Goal: Task Accomplishment & Management: Manage account settings

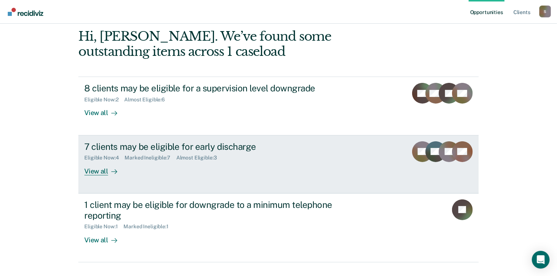
scroll to position [100, 0]
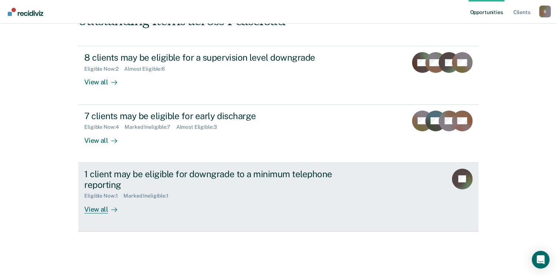
click at [99, 207] on div "View all" at bounding box center [104, 206] width 41 height 14
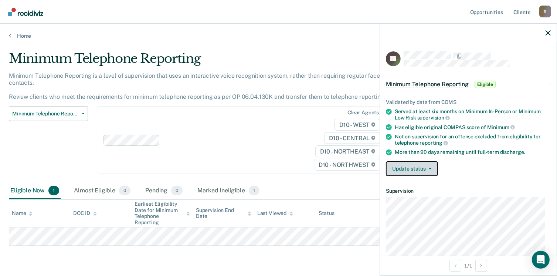
click at [429, 168] on icon "button" at bounding box center [430, 168] width 3 height 1
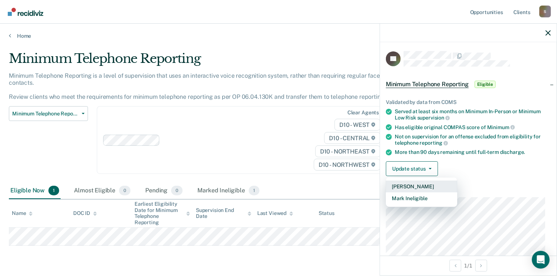
click at [423, 182] on button "[PERSON_NAME]" at bounding box center [421, 186] width 71 height 12
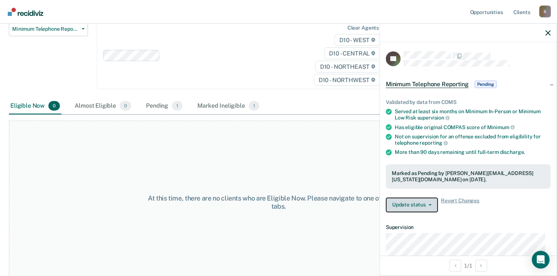
click at [419, 202] on button "Update status" at bounding box center [412, 204] width 52 height 15
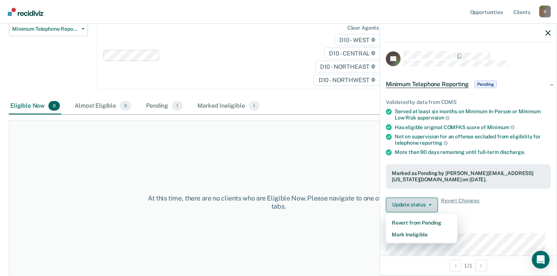
click at [419, 202] on button "Update status" at bounding box center [412, 204] width 52 height 15
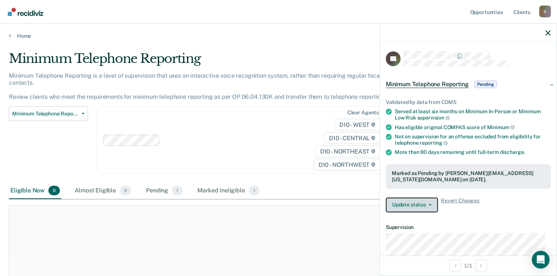
click at [432, 202] on button "Update status" at bounding box center [412, 204] width 52 height 15
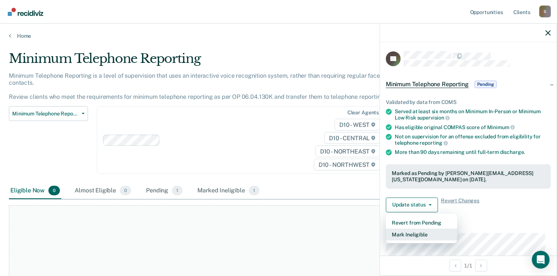
click at [430, 233] on button "Mark Ineligible" at bounding box center [421, 234] width 71 height 12
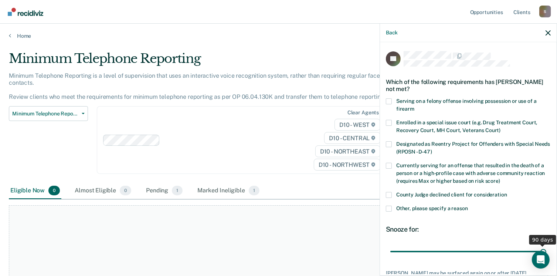
drag, startPoint x: 438, startPoint y: 250, endPoint x: 546, endPoint y: 249, distance: 107.9
type input "90"
click at [546, 249] on input "range" at bounding box center [468, 251] width 156 height 13
click at [389, 207] on span at bounding box center [389, 208] width 6 height 6
click at [468, 205] on input "Other, please specify a reason" at bounding box center [468, 205] width 0 height 0
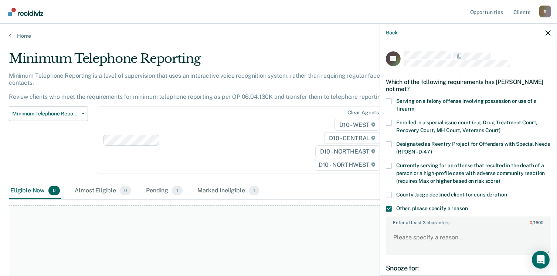
click at [396, 225] on div "Enter at least 3 characters 0 / 1600" at bounding box center [468, 235] width 165 height 39
click at [408, 241] on textarea "Enter at least 3 characters 0 / 1600" at bounding box center [467, 240] width 163 height 27
type textarea "The offender is likely to be discharged from probation at his Review Hearing on…"
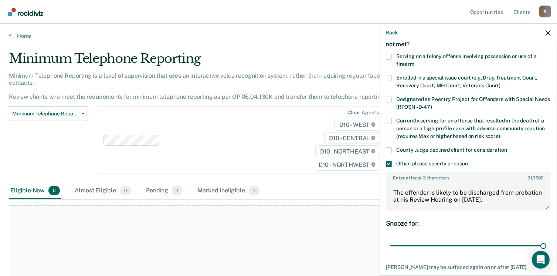
scroll to position [92, 0]
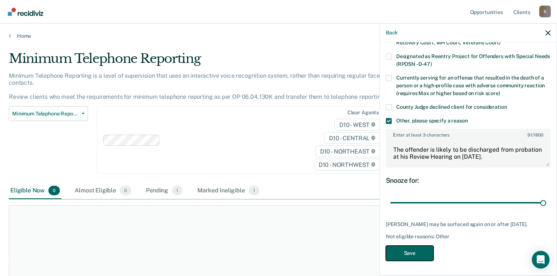
click at [415, 251] on button "Save" at bounding box center [410, 252] width 48 height 15
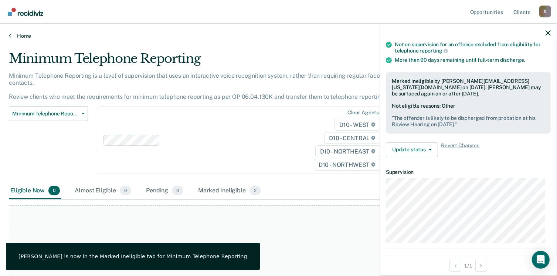
click at [9, 34] on icon at bounding box center [10, 36] width 2 height 6
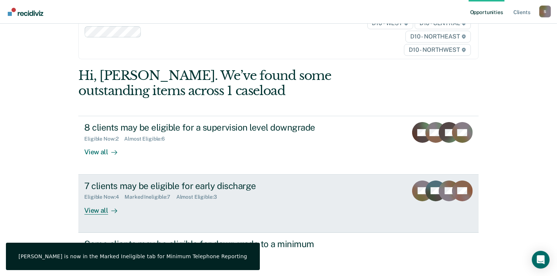
scroll to position [100, 0]
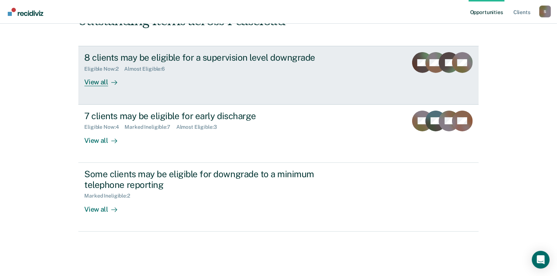
click at [96, 80] on div "View all" at bounding box center [104, 79] width 41 height 14
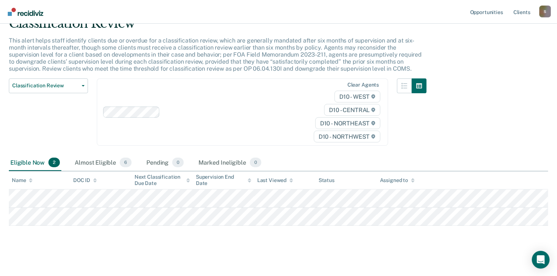
scroll to position [37, 0]
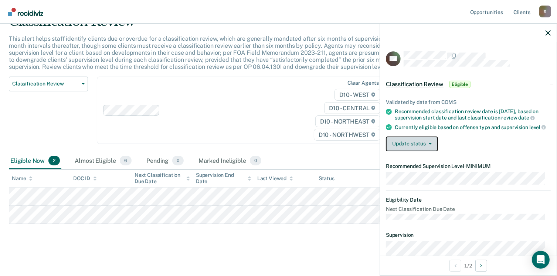
click at [432, 150] on button "Update status" at bounding box center [412, 143] width 52 height 15
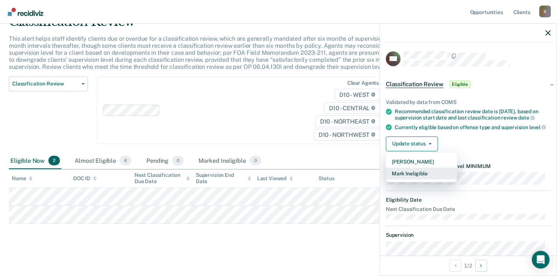
click at [430, 179] on button "Mark Ineligible" at bounding box center [421, 173] width 71 height 12
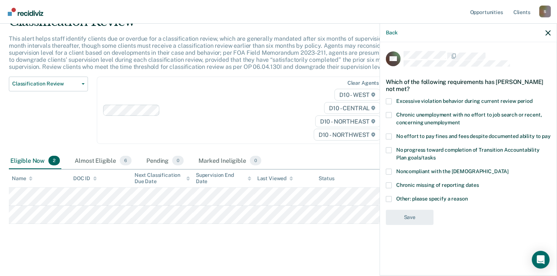
click at [388, 170] on span at bounding box center [389, 171] width 6 height 6
click at [508, 168] on input "Noncompliant with the [DEMOGRAPHIC_DATA]" at bounding box center [508, 168] width 0 height 0
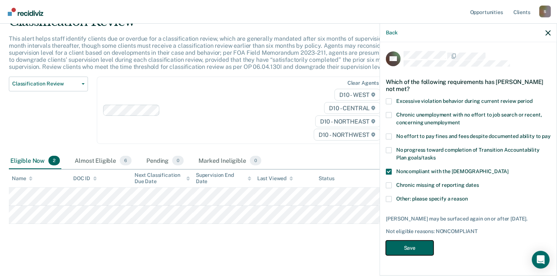
drag, startPoint x: 420, startPoint y: 245, endPoint x: 416, endPoint y: 246, distance: 4.6
click at [420, 246] on button "Save" at bounding box center [410, 247] width 48 height 15
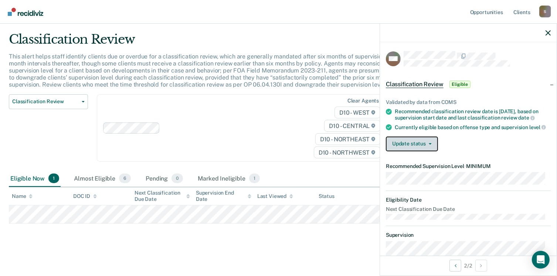
click at [432, 151] on button "Update status" at bounding box center [412, 143] width 52 height 15
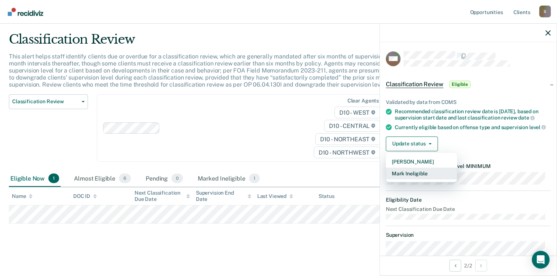
click at [423, 179] on button "Mark Ineligible" at bounding box center [421, 173] width 71 height 12
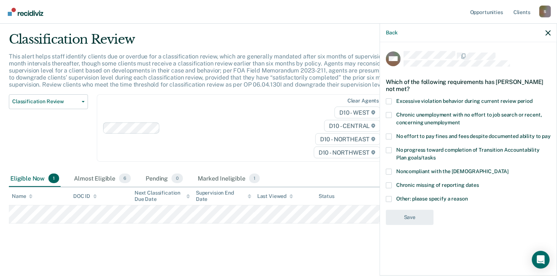
click at [389, 170] on span at bounding box center [389, 171] width 6 height 6
click at [508, 168] on input "Noncompliant with the [DEMOGRAPHIC_DATA]" at bounding box center [508, 168] width 0 height 0
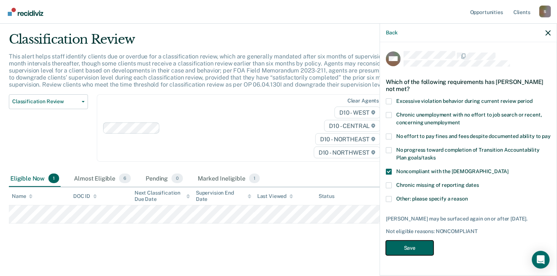
click at [416, 246] on button "Save" at bounding box center [410, 247] width 48 height 15
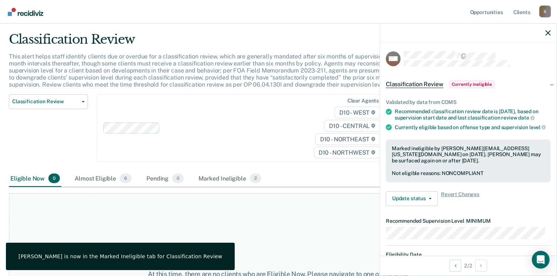
scroll to position [0, 0]
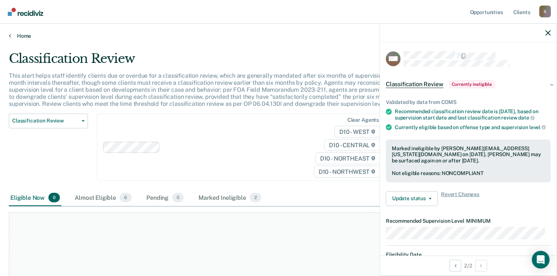
click at [23, 34] on link "Home" at bounding box center [278, 36] width 539 height 7
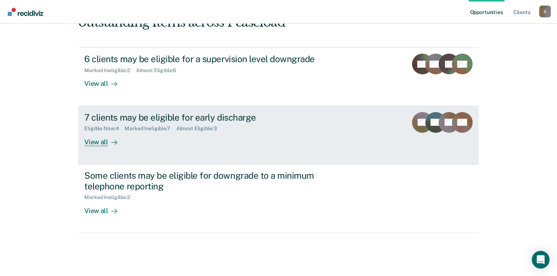
scroll to position [100, 0]
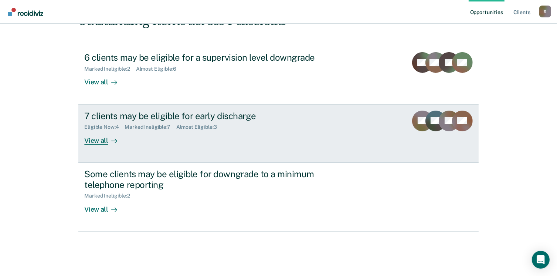
click at [93, 139] on div "View all" at bounding box center [104, 137] width 41 height 14
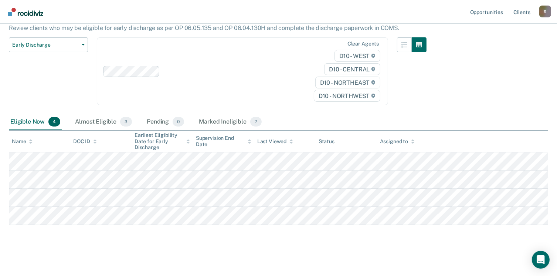
scroll to position [70, 0]
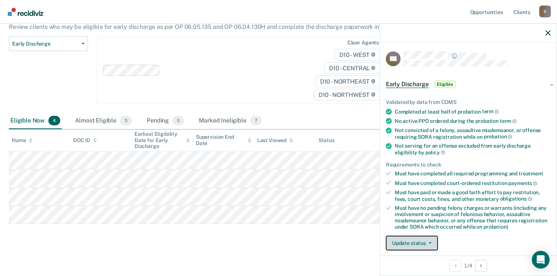
click at [420, 241] on button "Update status" at bounding box center [412, 242] width 52 height 15
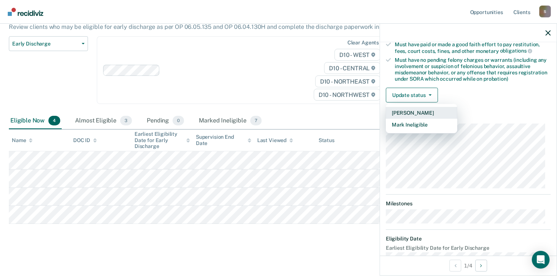
scroll to position [149, 0]
click at [437, 120] on button "Mark Ineligible" at bounding box center [421, 123] width 71 height 12
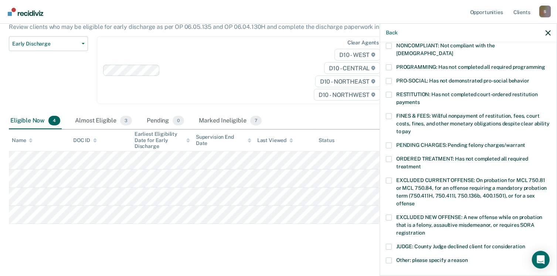
click at [389, 44] on span at bounding box center [389, 46] width 6 height 6
click at [453, 51] on input "NONCOMPLIANT: Not compliant with the [DEMOGRAPHIC_DATA]" at bounding box center [453, 51] width 0 height 0
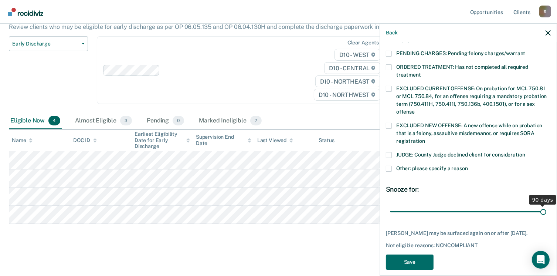
drag, startPoint x: 440, startPoint y: 201, endPoint x: 544, endPoint y: 193, distance: 104.5
type input "90"
click at [544, 205] on input "range" at bounding box center [468, 211] width 156 height 13
click at [421, 257] on button "Save" at bounding box center [410, 261] width 48 height 15
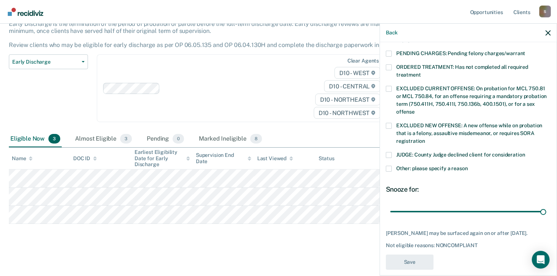
scroll to position [155, 0]
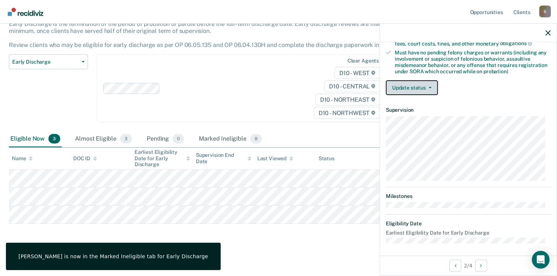
click at [430, 82] on button "Update status" at bounding box center [412, 87] width 52 height 15
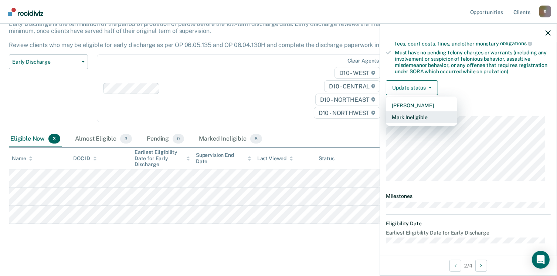
click at [427, 114] on button "Mark Ineligible" at bounding box center [421, 117] width 71 height 12
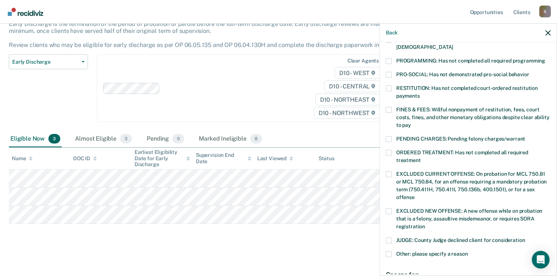
click at [389, 107] on span at bounding box center [389, 110] width 6 height 6
click at [411, 122] on input "FINES & FEES: Willful nonpayment of restitution, fees, court costs, fines, and …" at bounding box center [411, 122] width 0 height 0
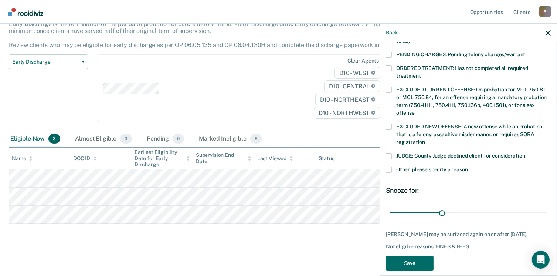
scroll to position [241, 0]
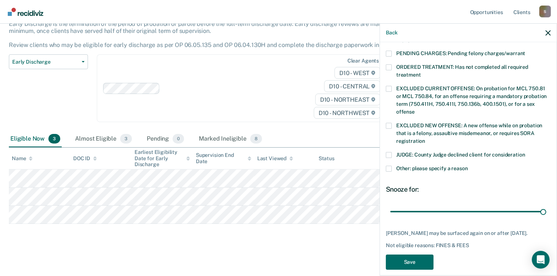
drag, startPoint x: 440, startPoint y: 203, endPoint x: 526, endPoint y: 223, distance: 88.8
type input "90"
click at [545, 205] on input "range" at bounding box center [468, 211] width 156 height 13
click at [414, 258] on button "Save" at bounding box center [410, 261] width 48 height 15
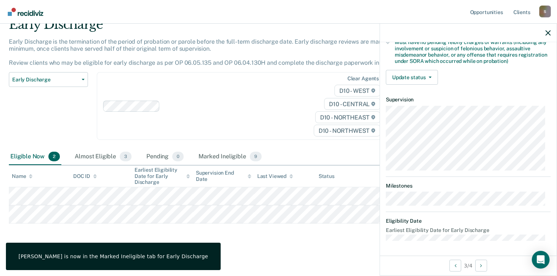
scroll to position [155, 0]
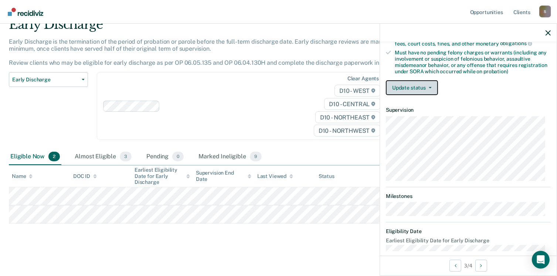
click at [430, 87] on icon "button" at bounding box center [430, 87] width 3 height 1
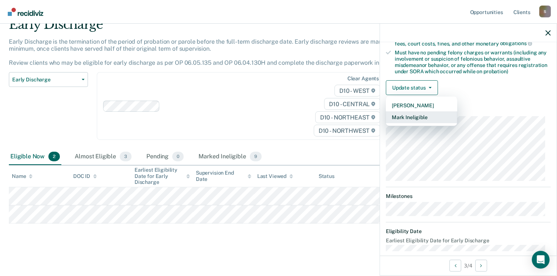
click at [426, 114] on button "Mark Ineligible" at bounding box center [421, 117] width 71 height 12
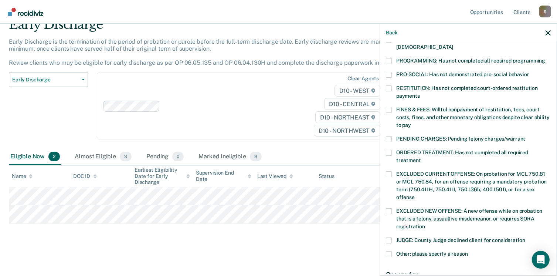
click at [388, 107] on span at bounding box center [389, 110] width 6 height 6
click at [411, 122] on input "FINES & FEES: Willful nonpayment of restitution, fees, court costs, fines, and …" at bounding box center [411, 122] width 0 height 0
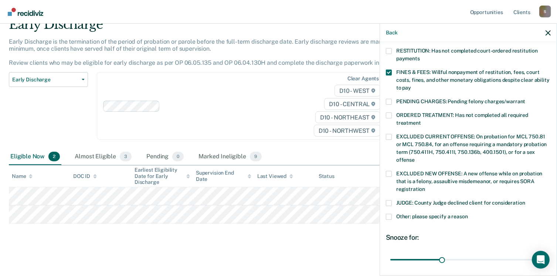
scroll to position [247, 0]
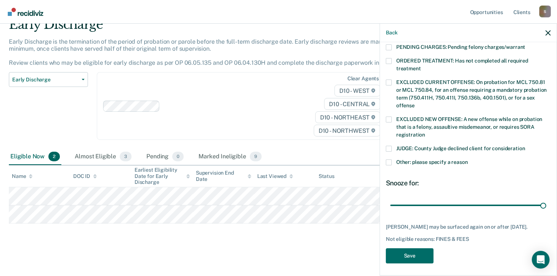
drag, startPoint x: 440, startPoint y: 196, endPoint x: 542, endPoint y: 212, distance: 102.8
type input "90"
click at [546, 199] on input "range" at bounding box center [468, 205] width 156 height 13
click at [420, 252] on button "Save" at bounding box center [410, 255] width 48 height 15
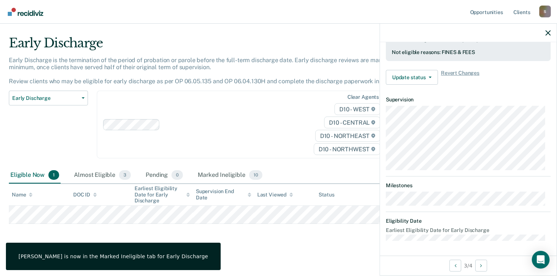
scroll to position [155, 0]
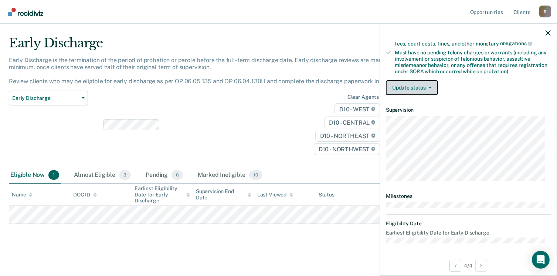
click at [429, 87] on icon "button" at bounding box center [430, 87] width 3 height 1
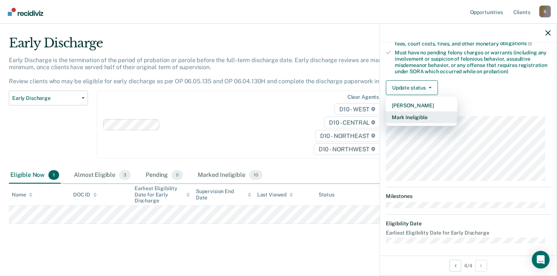
click at [422, 113] on button "Mark Ineligible" at bounding box center [421, 117] width 71 height 12
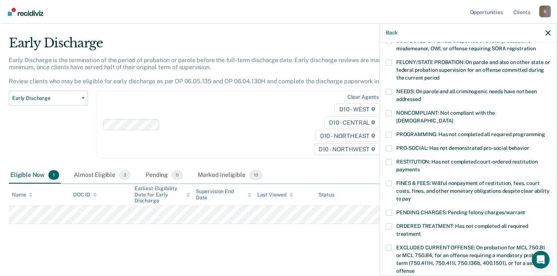
scroll to position [81, 0]
click at [391, 112] on span at bounding box center [389, 113] width 6 height 6
click at [453, 118] on input "NONCOMPLIANT: Not compliant with the [DEMOGRAPHIC_DATA]" at bounding box center [453, 118] width 0 height 0
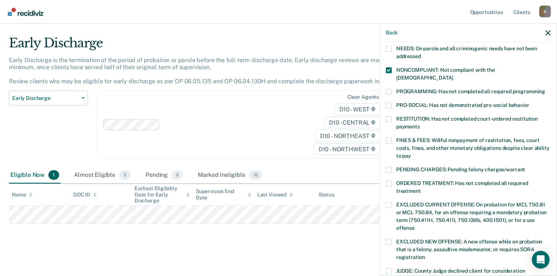
scroll to position [229, 0]
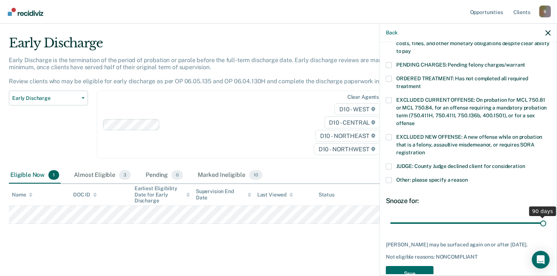
drag, startPoint x: 440, startPoint y: 213, endPoint x: 563, endPoint y: 210, distance: 123.4
type input "90"
click at [546, 217] on input "range" at bounding box center [468, 223] width 156 height 13
click at [416, 268] on button "Save" at bounding box center [410, 273] width 48 height 15
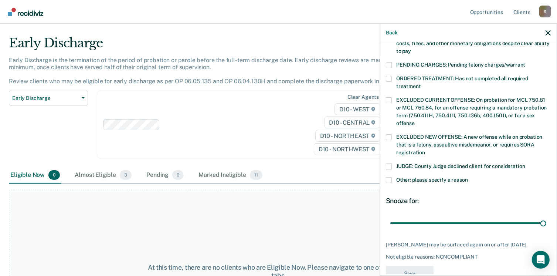
scroll to position [210, 0]
